Goal: Task Accomplishment & Management: Manage account settings

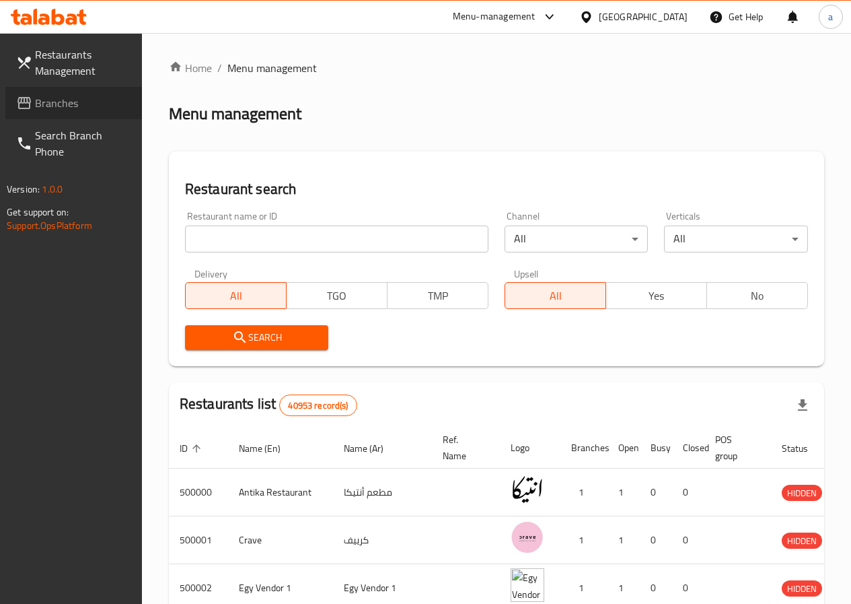
click at [61, 109] on span "Branches" at bounding box center [83, 103] width 96 height 16
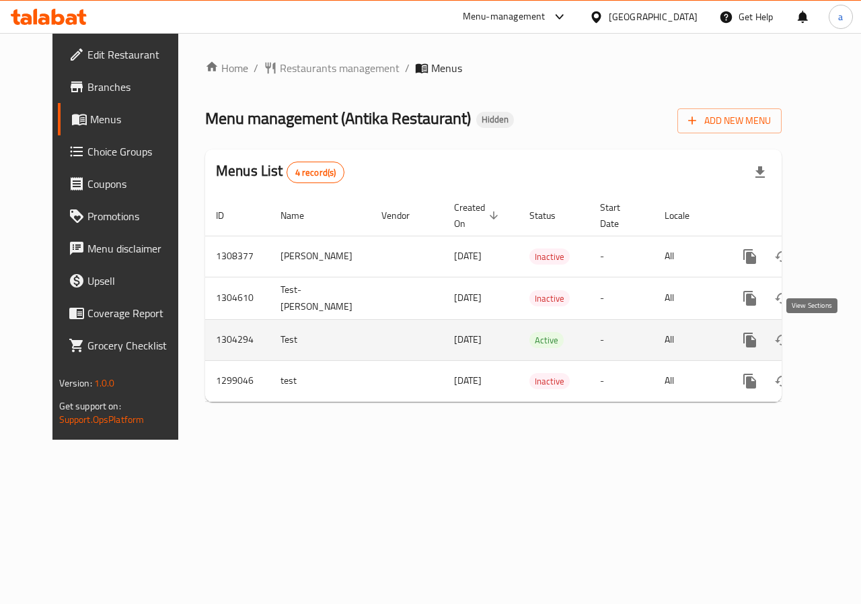
click at [839, 336] on icon "enhanced table" at bounding box center [847, 340] width 16 height 16
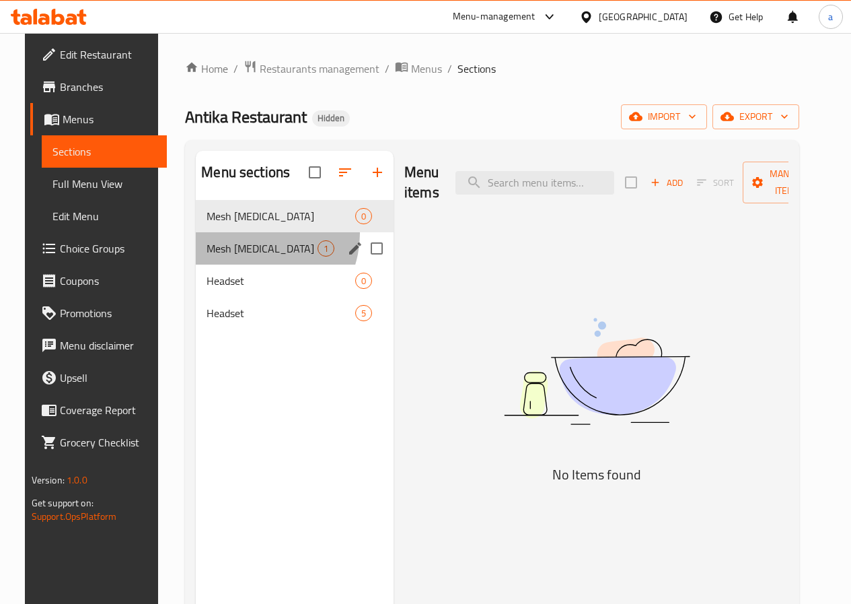
click at [238, 254] on div "Mesh Nebulizer 1" at bounding box center [295, 248] width 198 height 32
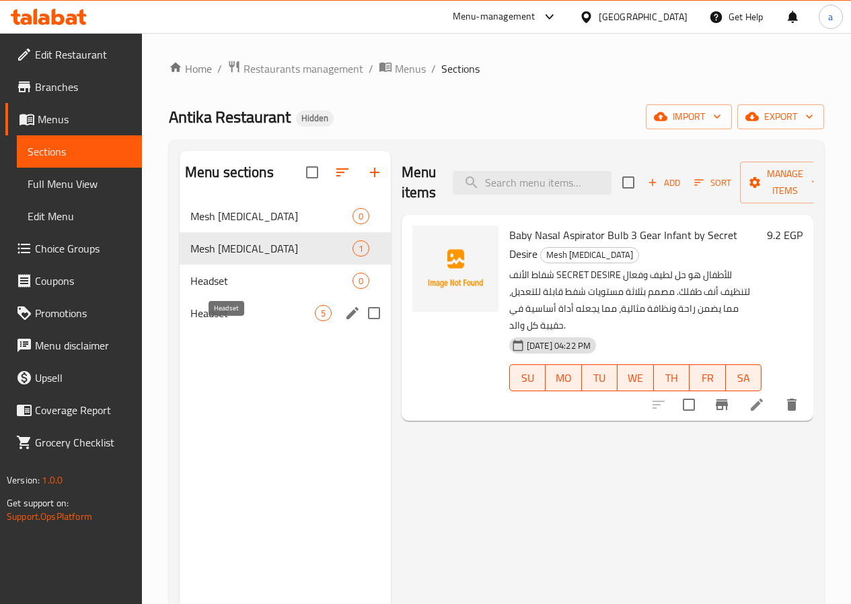
click at [227, 321] on span "Headset" at bounding box center [252, 313] width 124 height 16
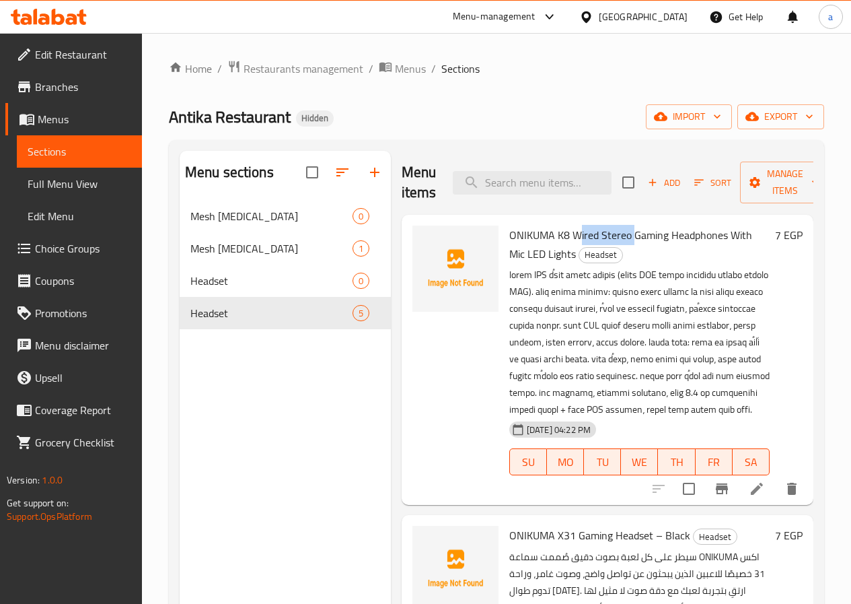
drag, startPoint x: 524, startPoint y: 234, endPoint x: 586, endPoint y: 238, distance: 62.0
click at [583, 235] on span "ONIKUMA K8 Wired Stereo Gaming Headphones With Mic LED Lights" at bounding box center [630, 244] width 243 height 39
drag, startPoint x: 565, startPoint y: 245, endPoint x: 633, endPoint y: 250, distance: 67.5
click at [631, 250] on h6 "ONIKUMA K8 Wired Stereo Gaming Headphones With Mic LED Lights Headset" at bounding box center [639, 244] width 260 height 38
drag, startPoint x: 590, startPoint y: 227, endPoint x: 671, endPoint y: 283, distance: 97.8
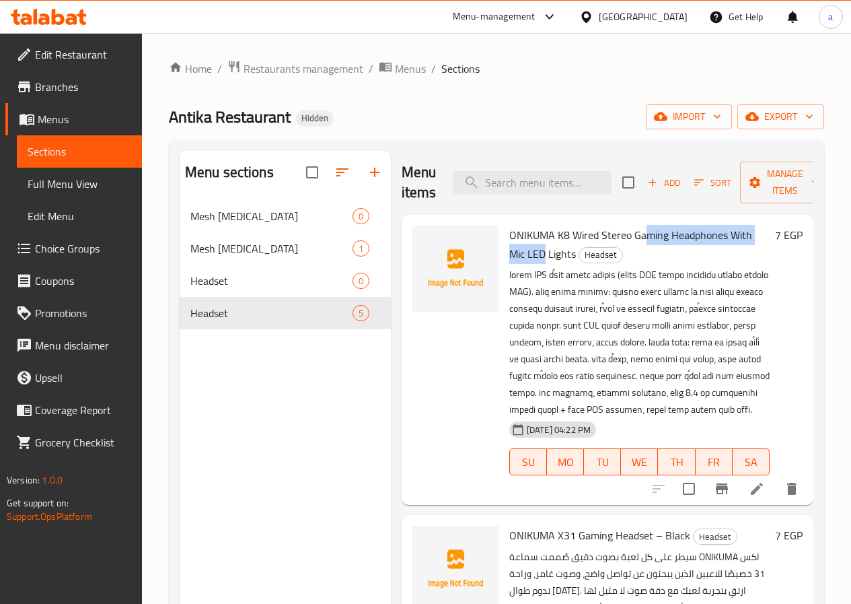
click at [742, 239] on h6 "ONIKUMA K8 Wired Stereo Gaming Headphones With Mic LED Lights Headset" at bounding box center [639, 244] width 260 height 38
click at [786, 240] on h6 "7 EGP" at bounding box center [789, 234] width 28 height 19
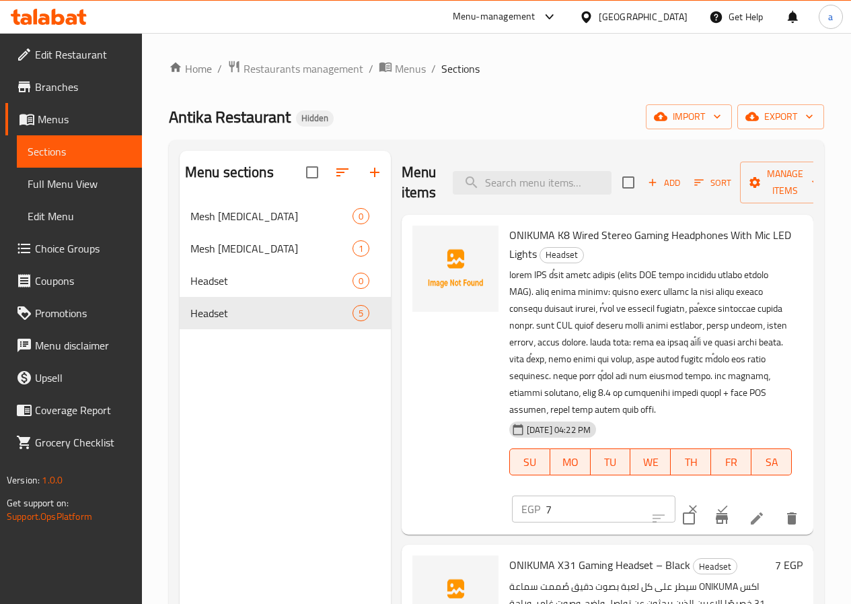
click at [58, 18] on icon at bounding box center [49, 17] width 76 height 16
